Goal: Information Seeking & Learning: Check status

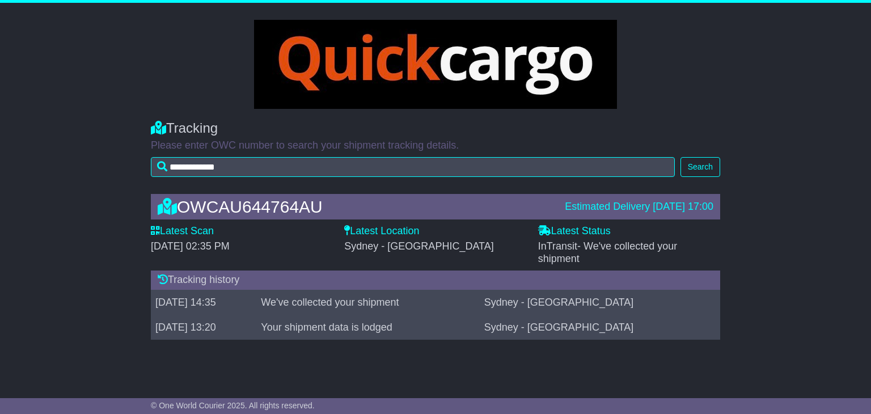
drag, startPoint x: 59, startPoint y: 71, endPoint x: 143, endPoint y: 19, distance: 98.8
click at [59, 69] on div "**********" at bounding box center [435, 191] width 871 height 377
click at [105, 73] on div "**********" at bounding box center [435, 191] width 871 height 377
click at [100, 185] on div "OWCAU644764AU Estimated Delivery 15 Sep 2025 17:00 Latest Scan 11 September 202…" at bounding box center [435, 270] width 871 height 174
